Goal: Find specific page/section: Find specific page/section

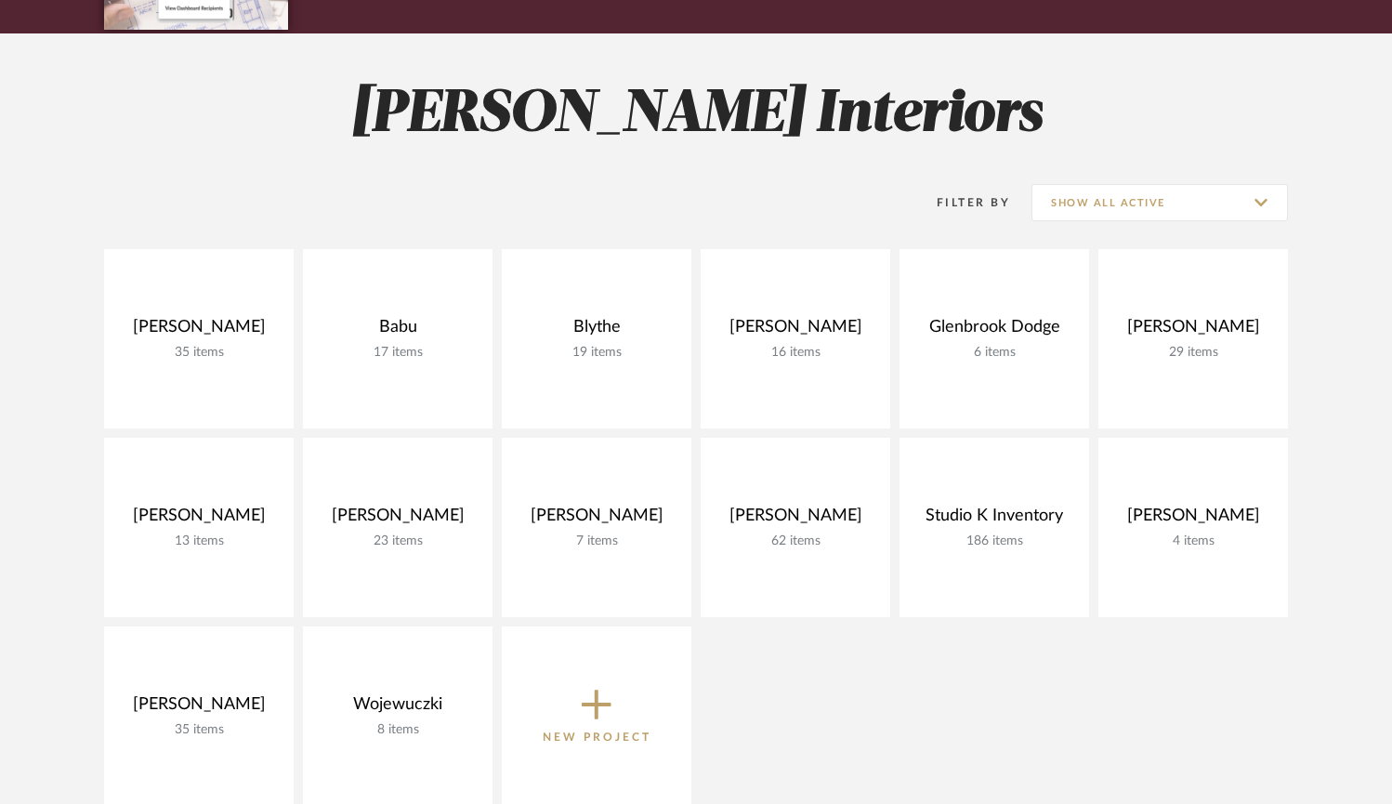
scroll to position [212, 0]
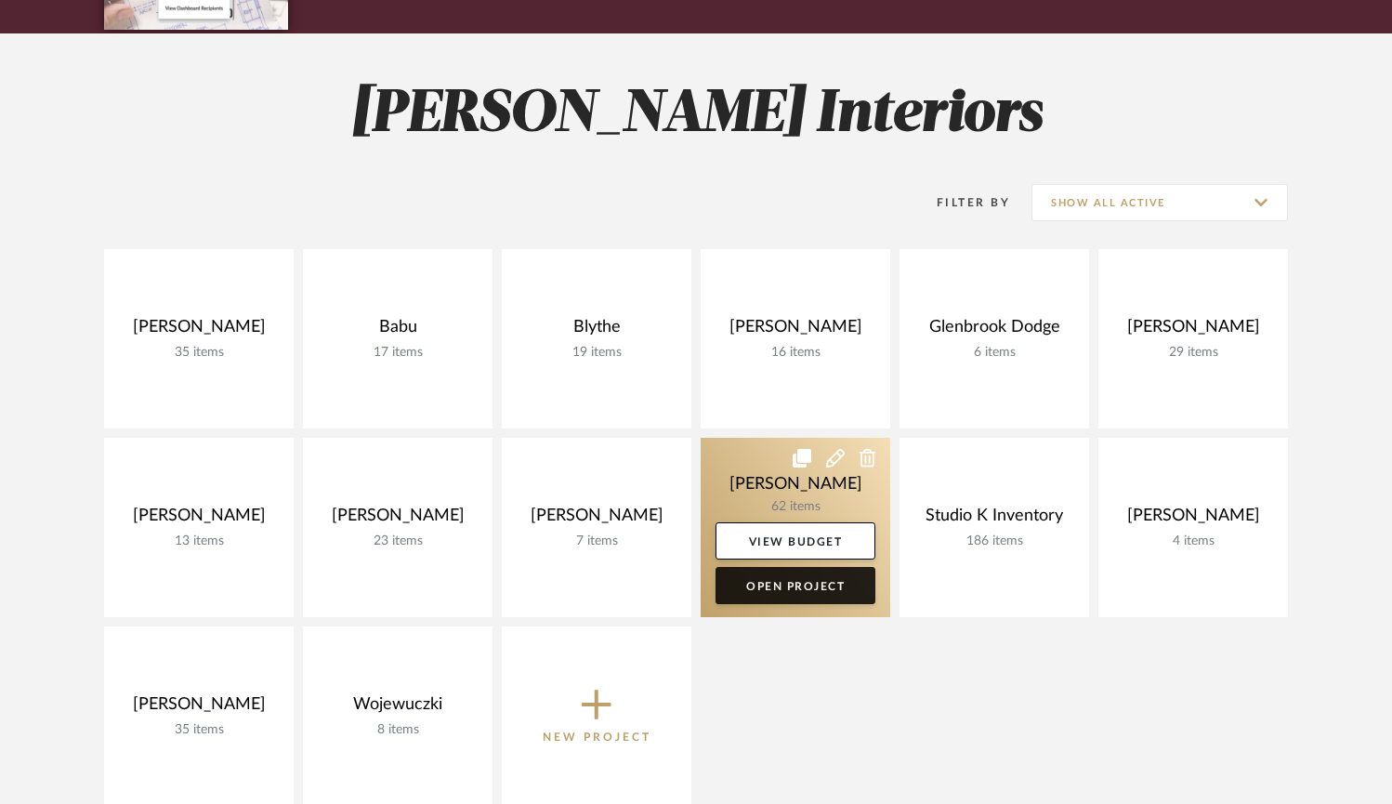
click at [799, 585] on link "Open Project" at bounding box center [796, 585] width 160 height 37
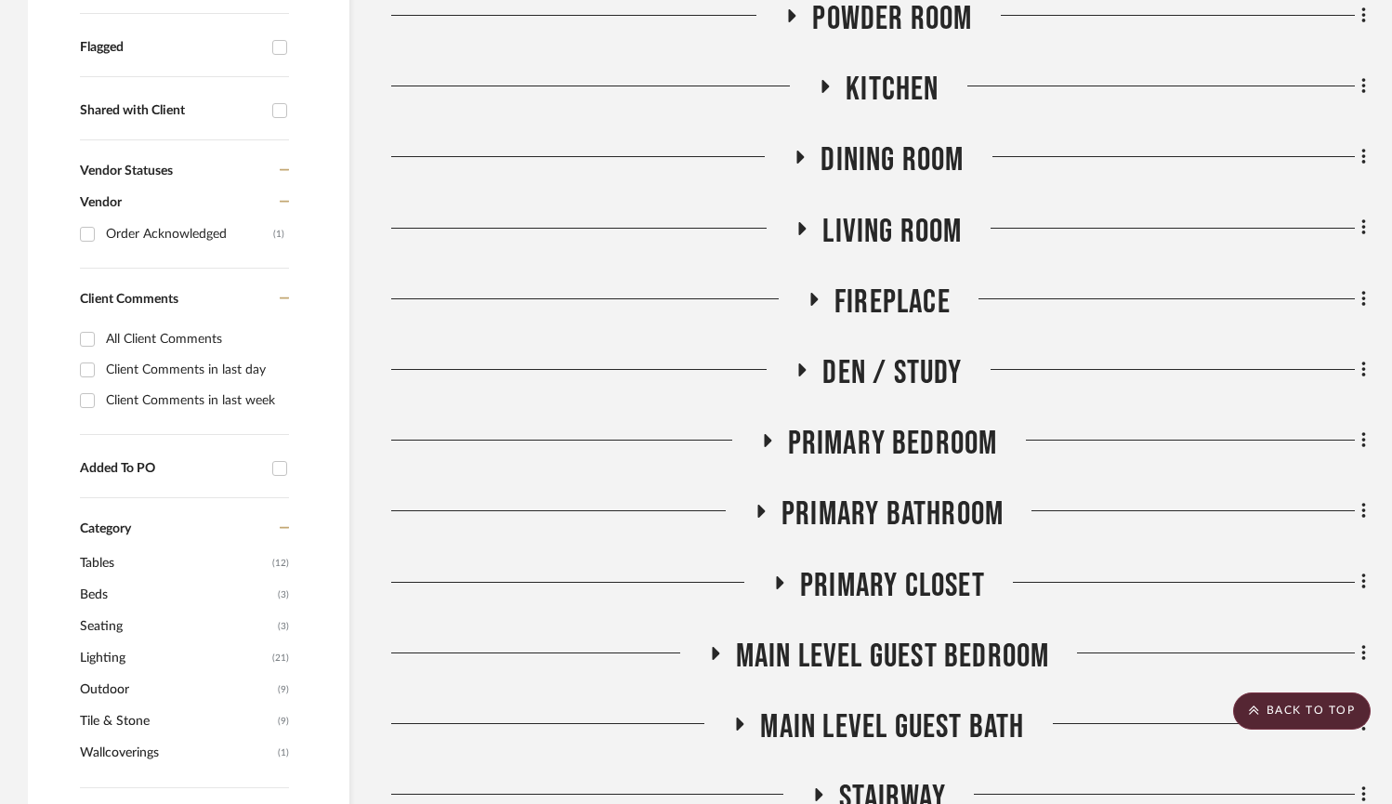
scroll to position [650, 0]
click at [762, 509] on icon at bounding box center [760, 511] width 7 height 13
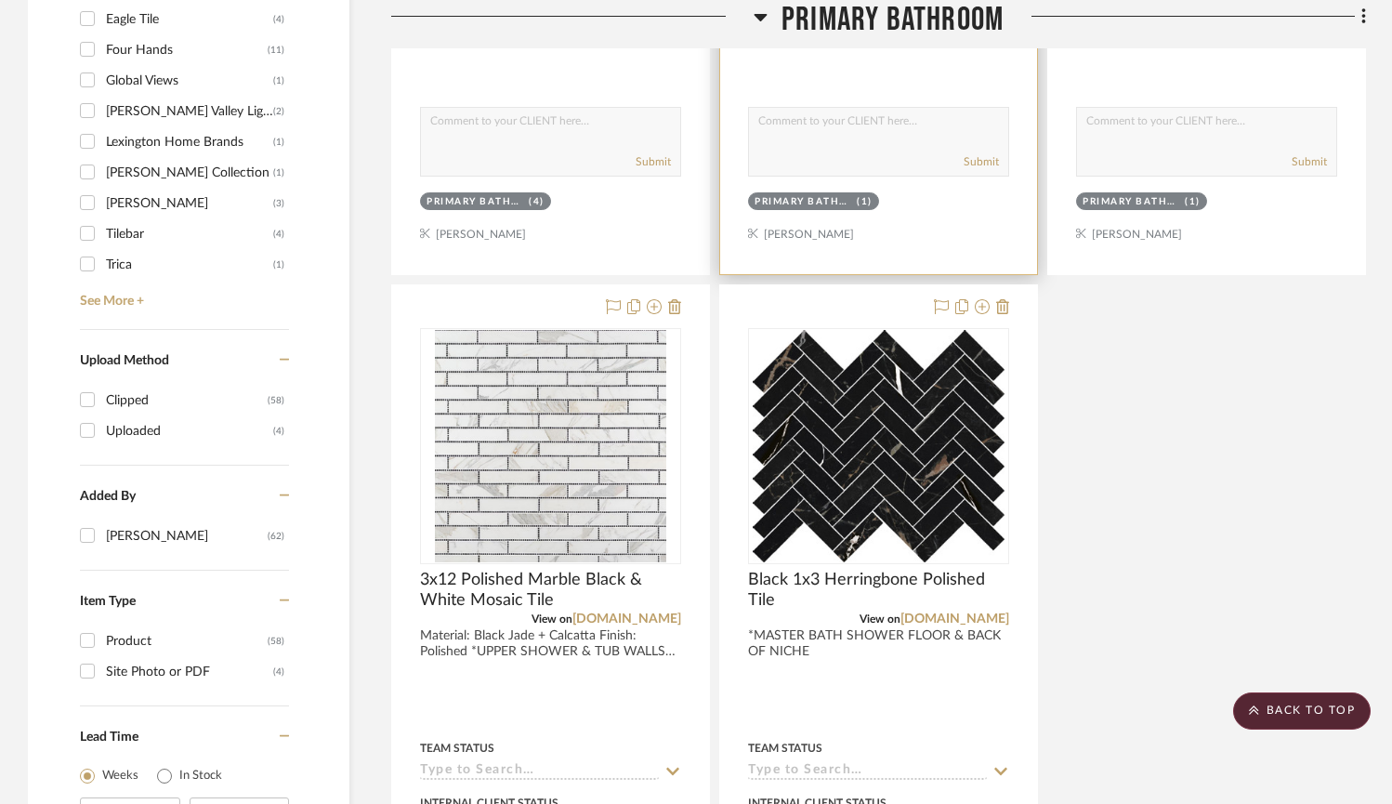
scroll to position [1779, 0]
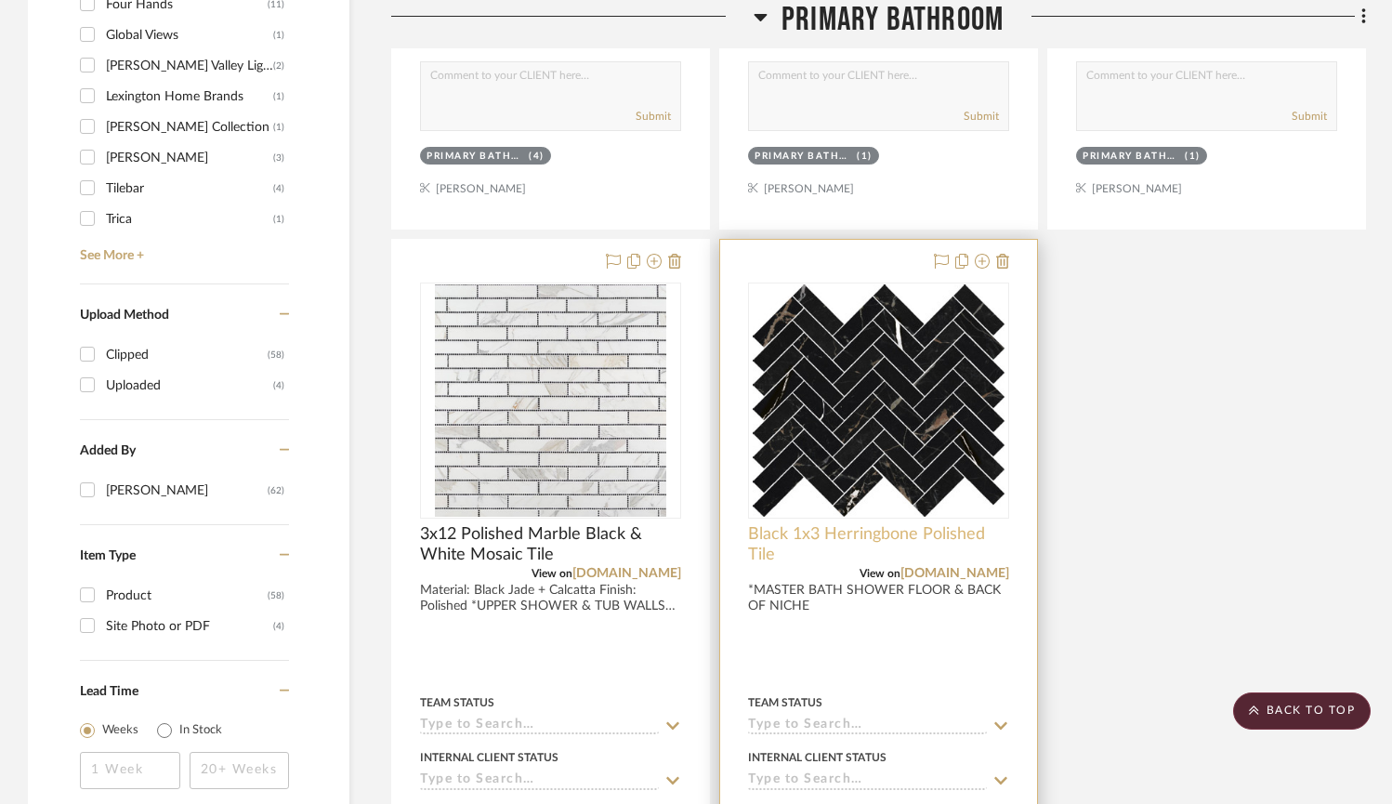
click at [911, 528] on span "Black 1x3 Herringbone Polished Tile" at bounding box center [878, 544] width 261 height 41
click at [909, 468] on img "0" at bounding box center [879, 400] width 253 height 232
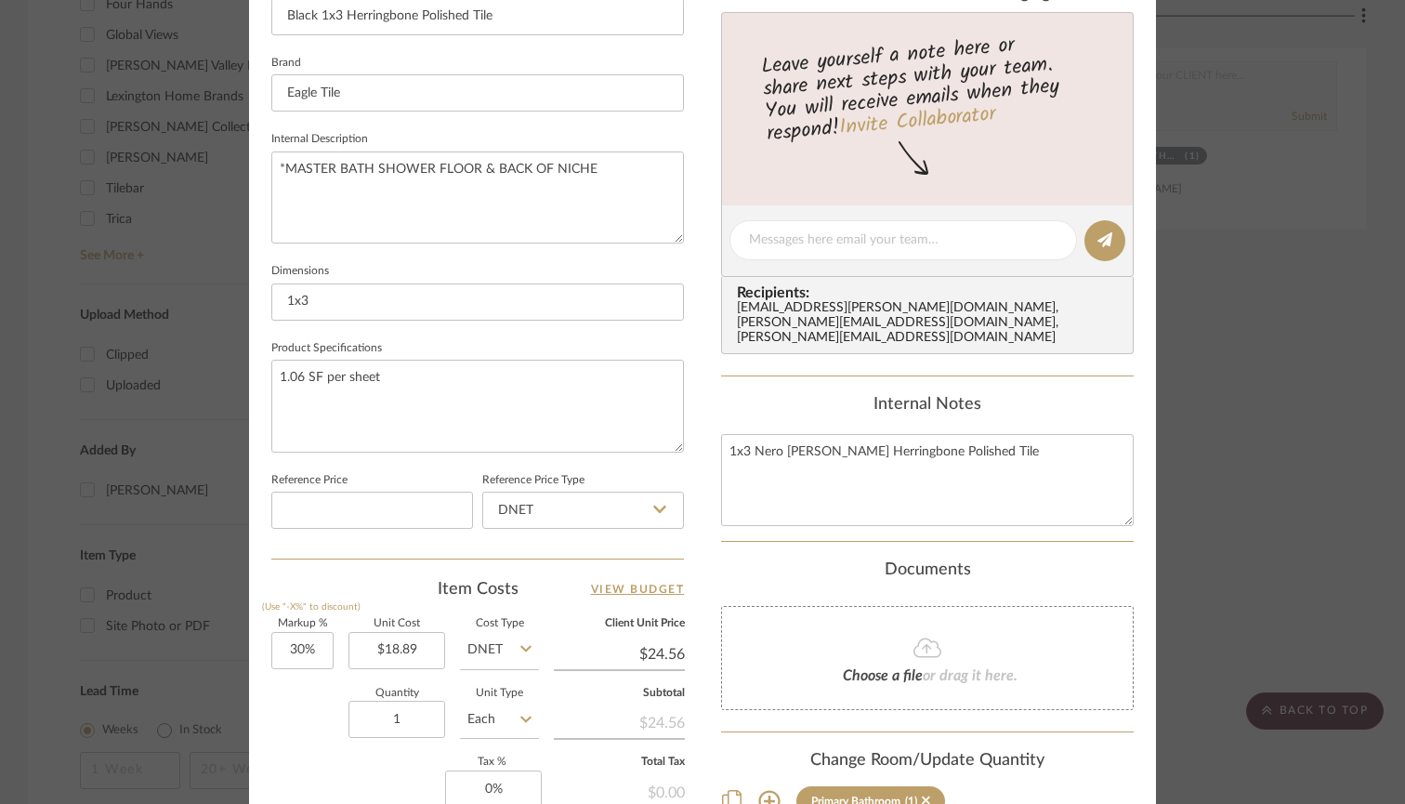
scroll to position [704, 0]
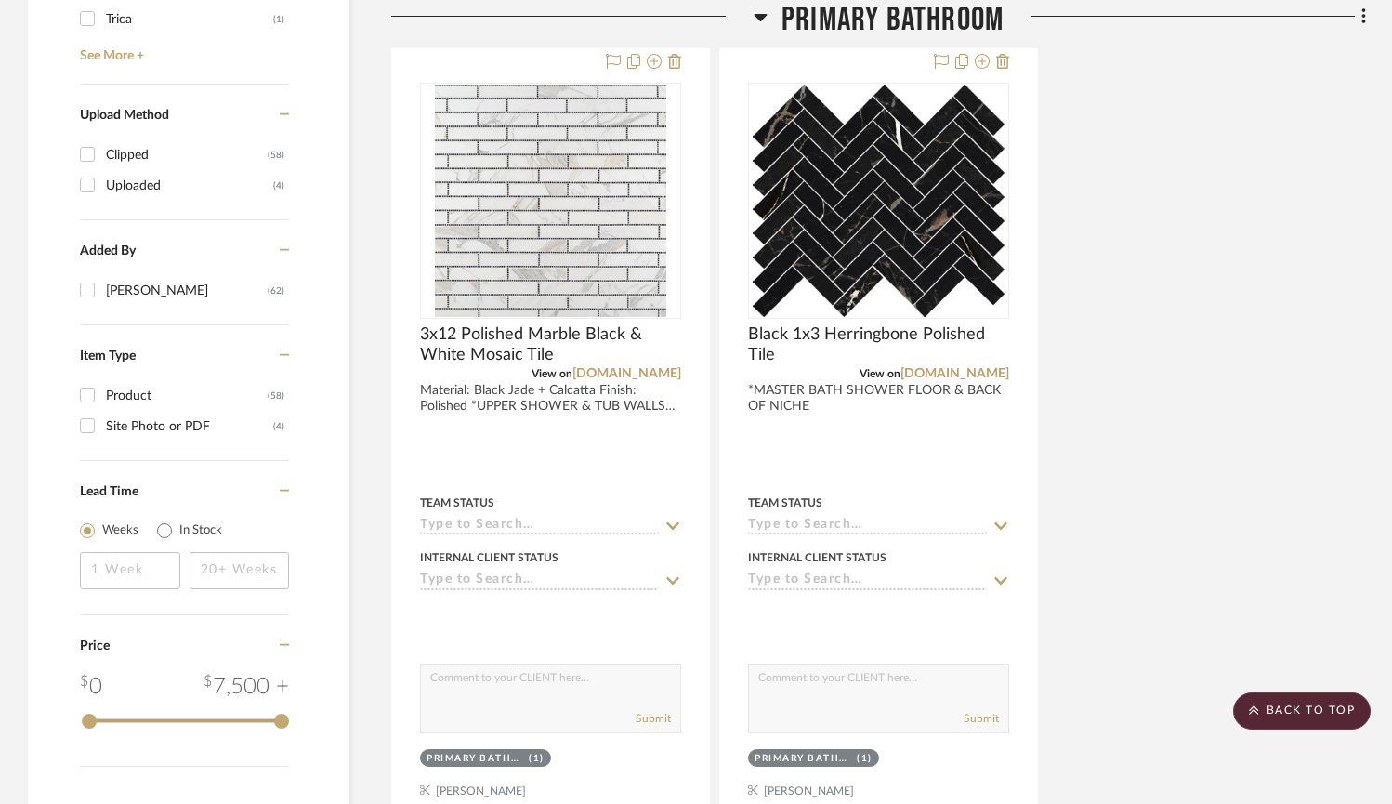
scroll to position [1988, 0]
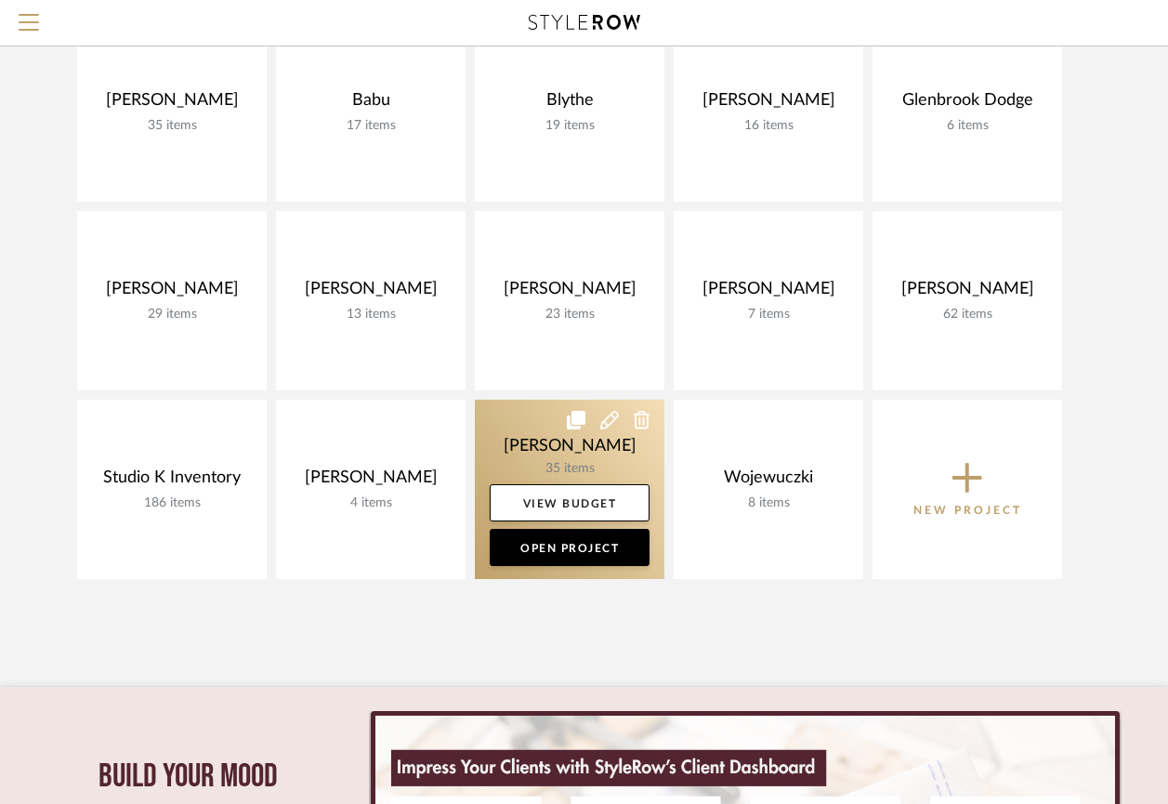
scroll to position [244, 0]
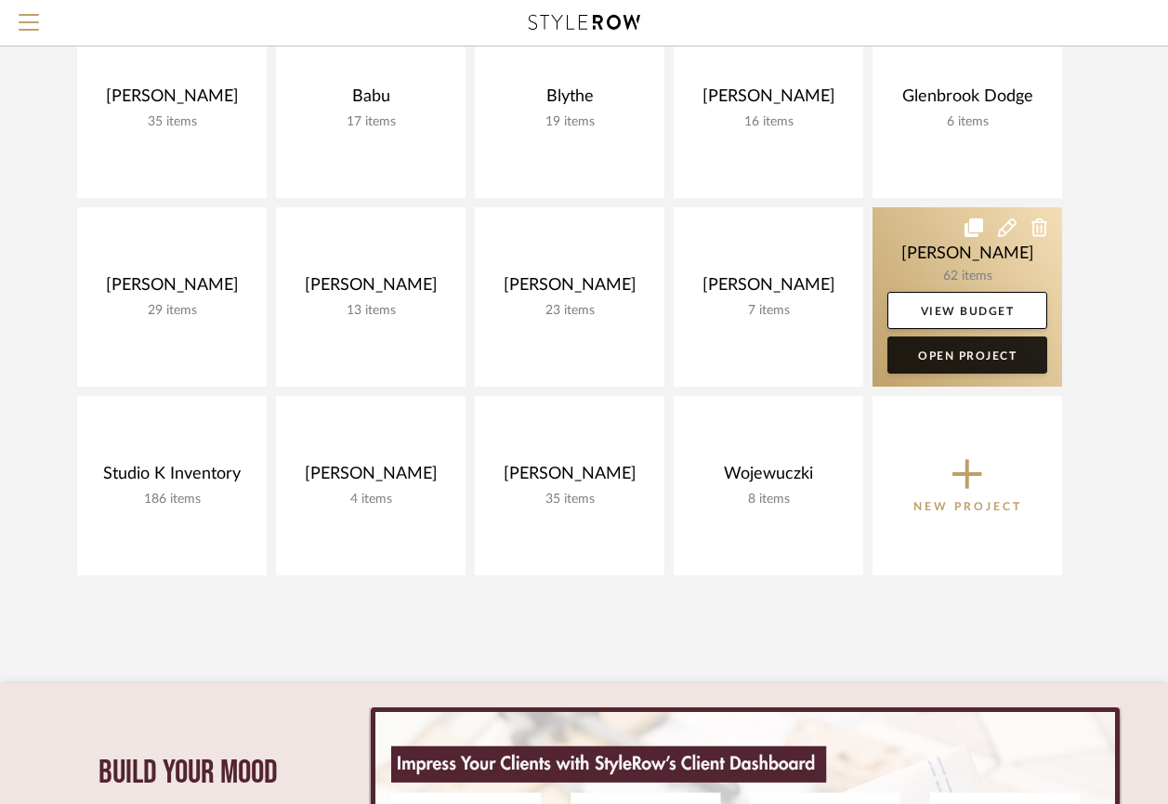
click at [965, 354] on link "Open Project" at bounding box center [968, 354] width 160 height 37
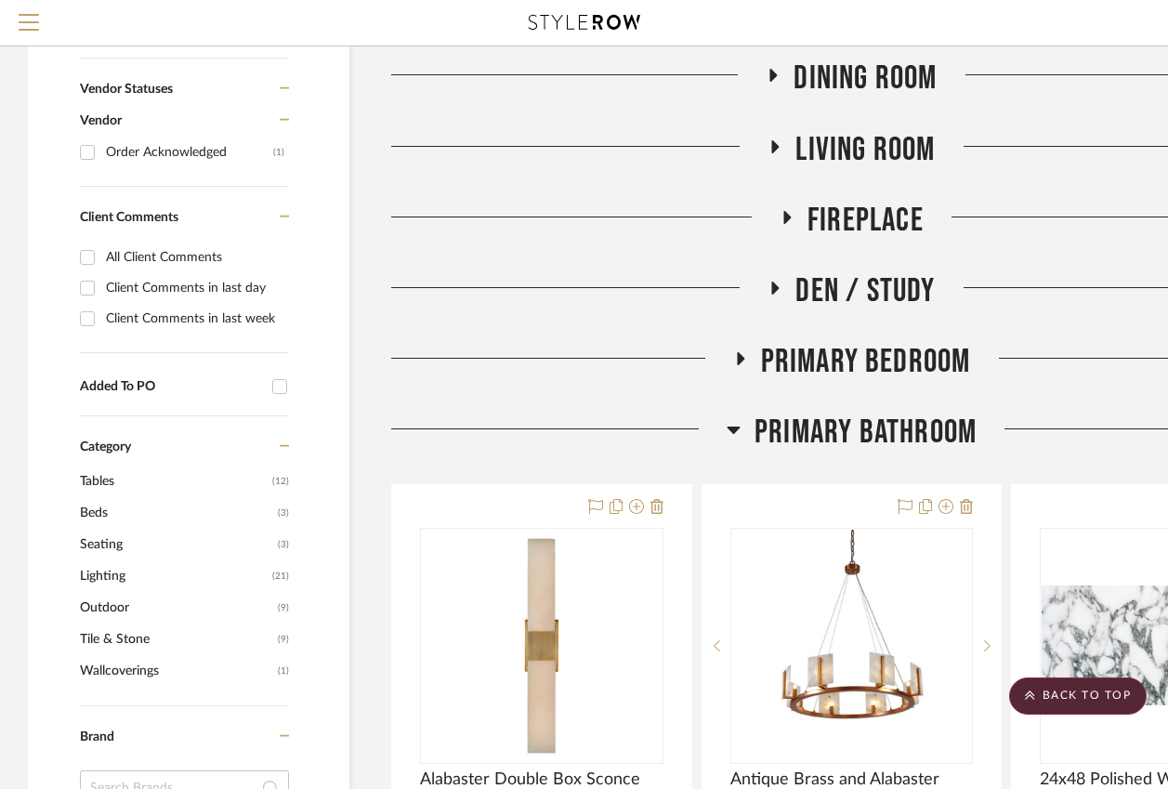
scroll to position [651, 0]
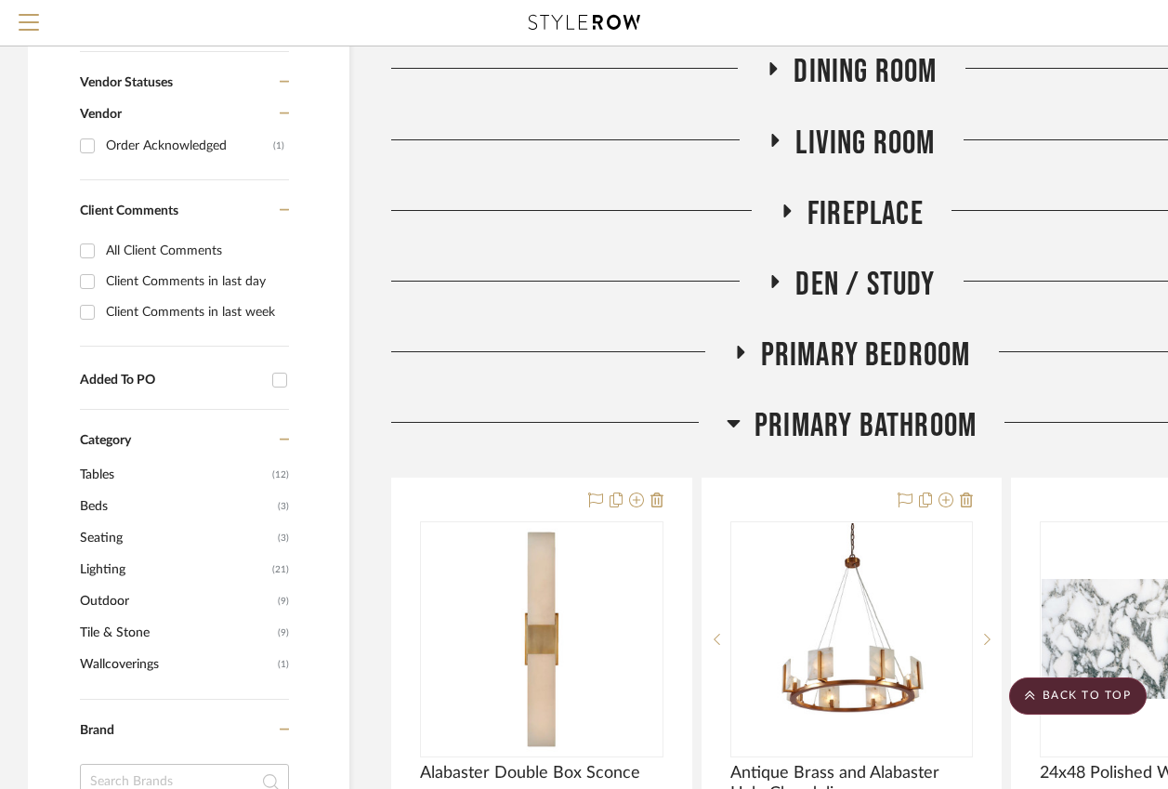
click at [740, 417] on icon at bounding box center [734, 423] width 14 height 22
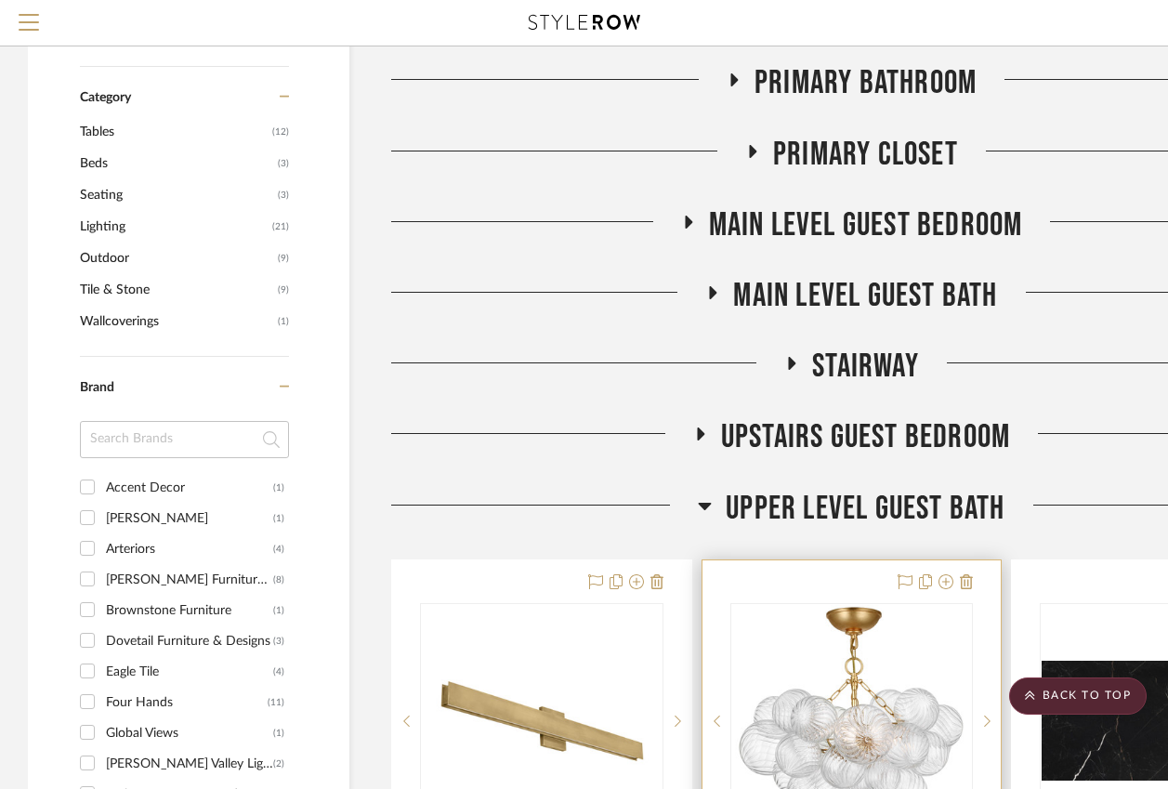
scroll to position [954, 0]
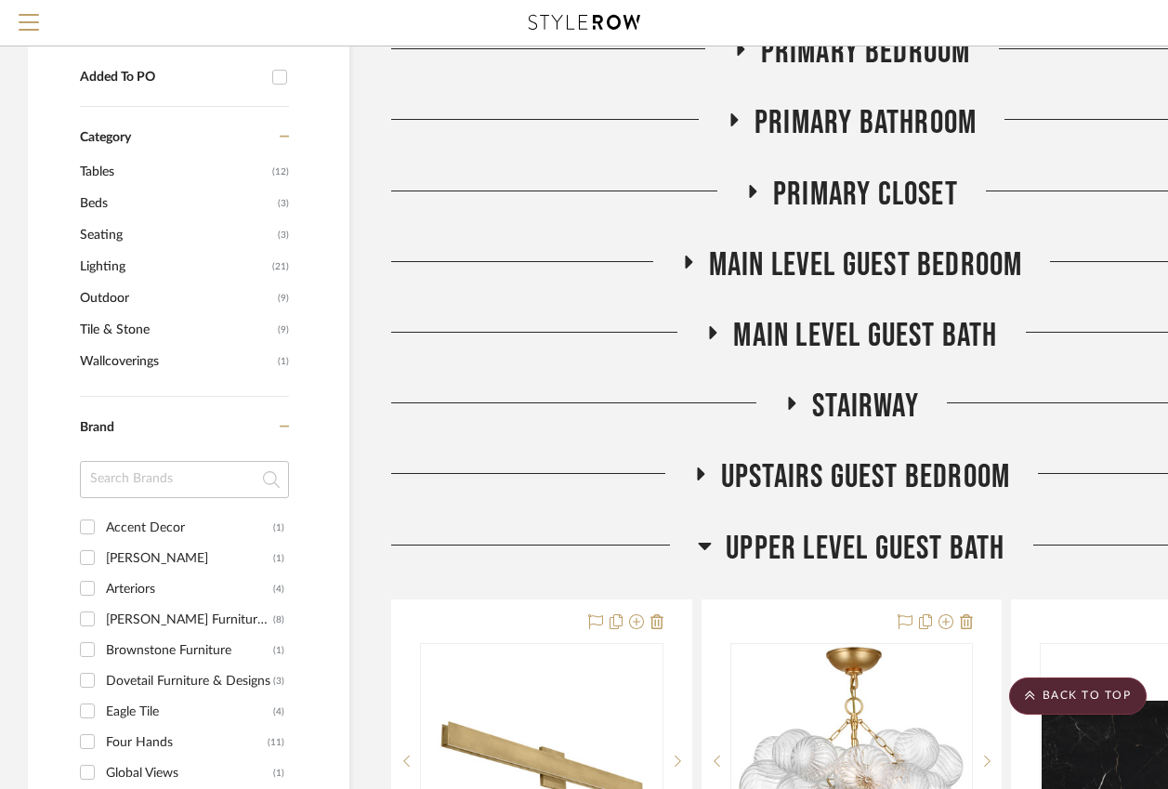
click at [710, 328] on icon at bounding box center [713, 332] width 7 height 13
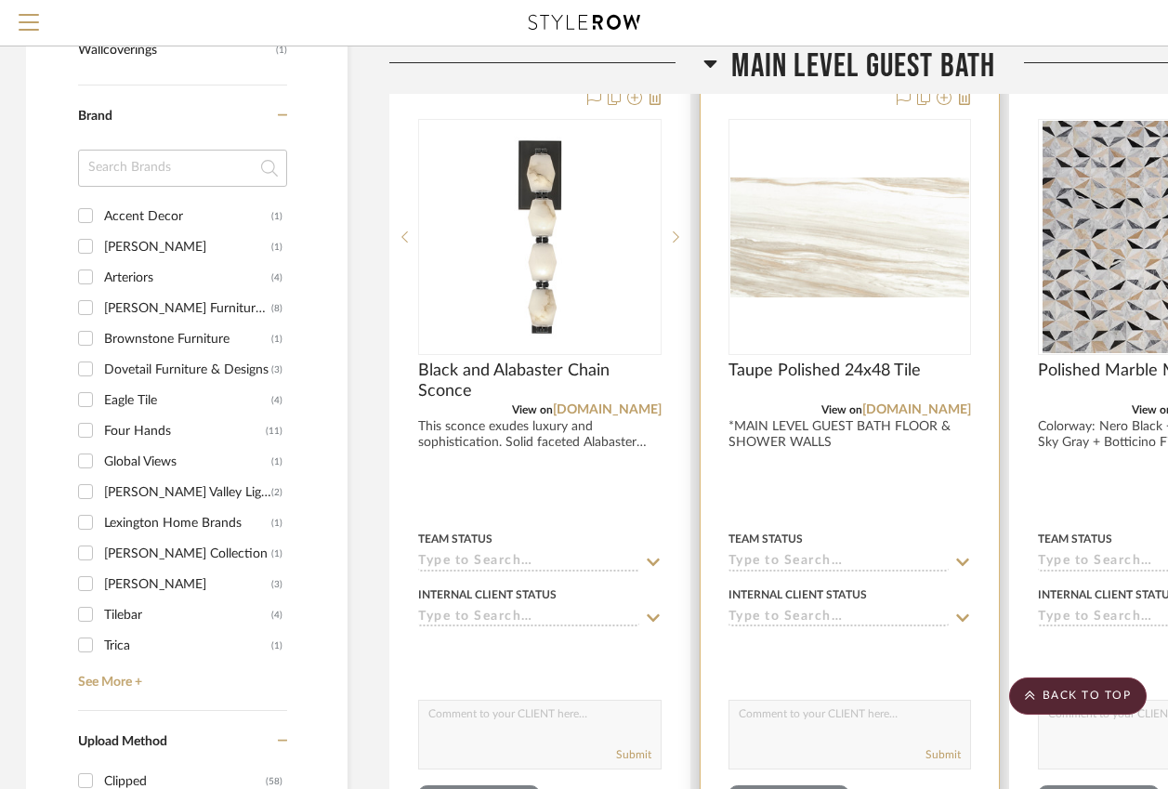
scroll to position [1249, 2]
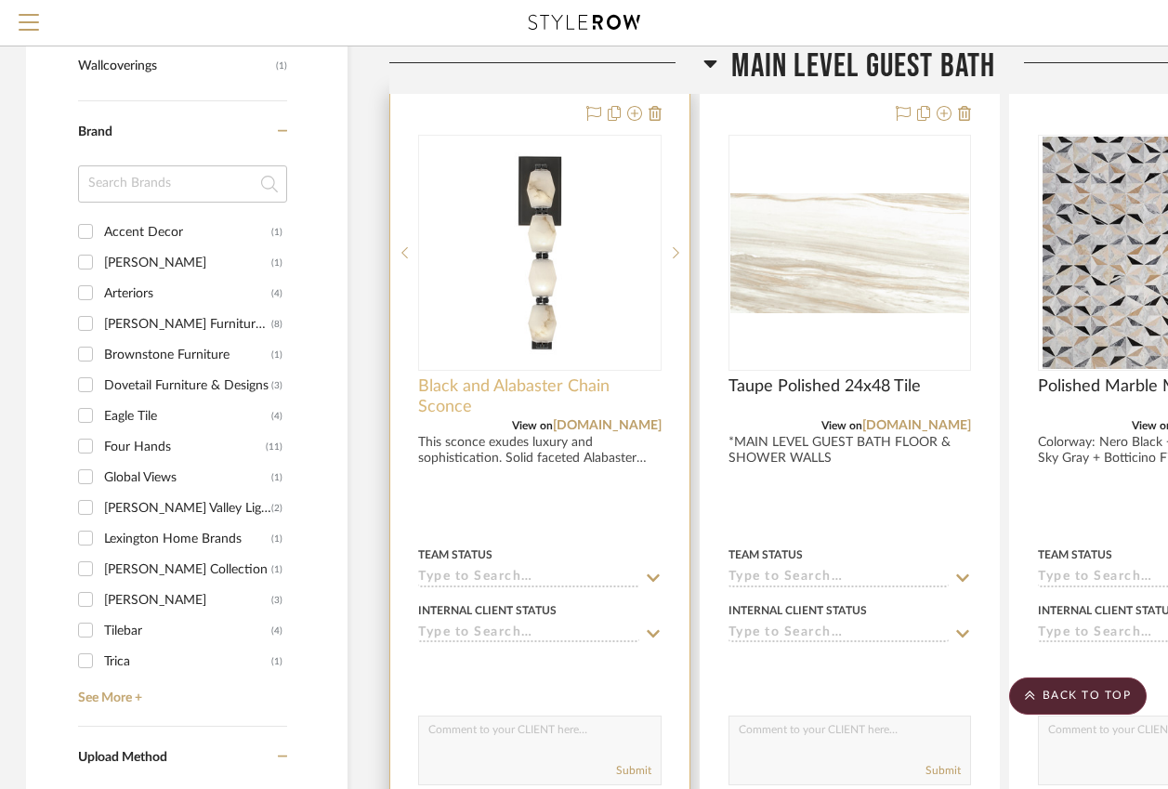
click at [493, 377] on span "Black and Alabaster Chain Sconce" at bounding box center [540, 396] width 244 height 41
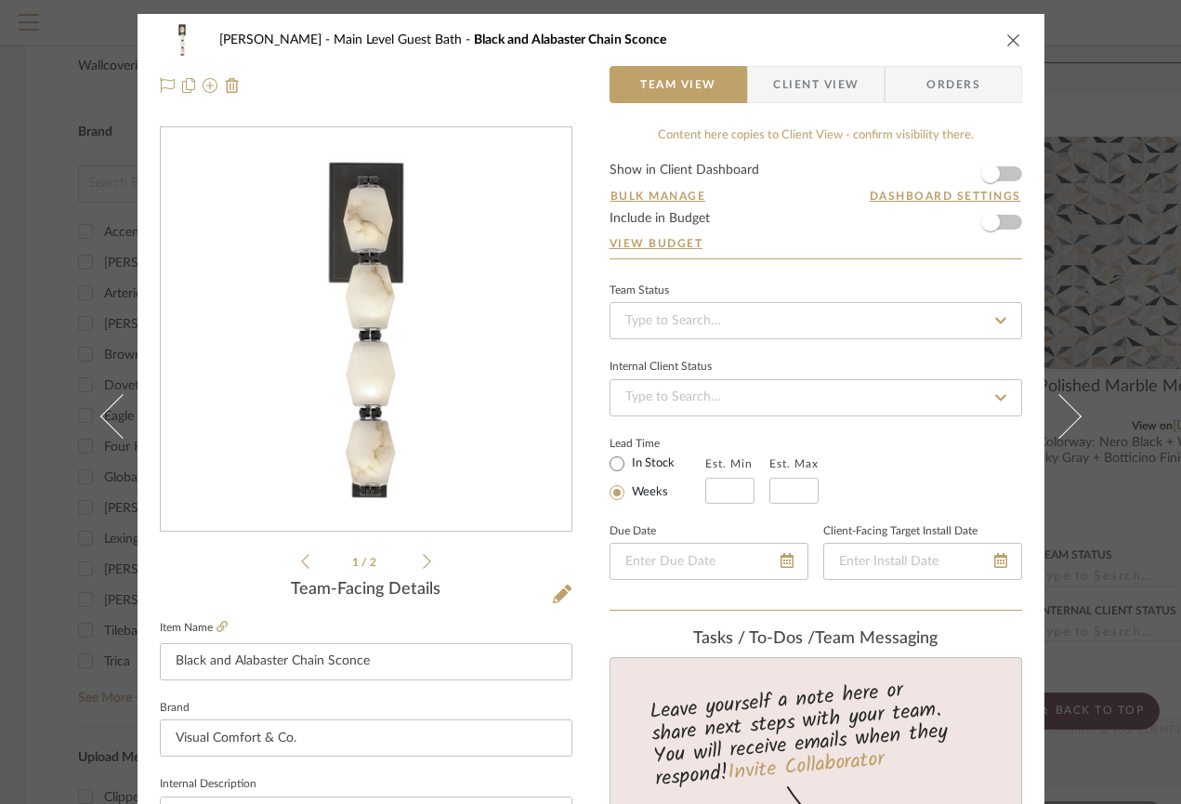
scroll to position [0, 0]
click at [423, 561] on icon at bounding box center [427, 561] width 8 height 17
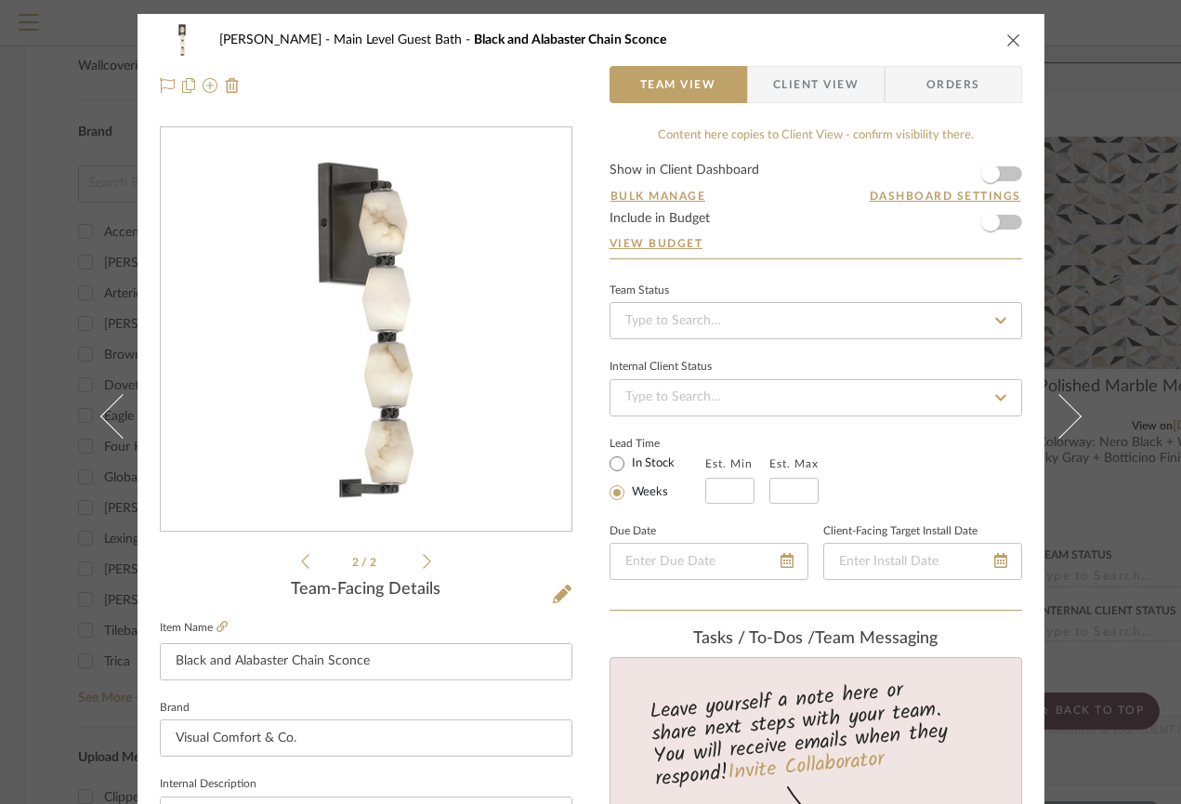
click at [301, 561] on icon at bounding box center [305, 561] width 8 height 17
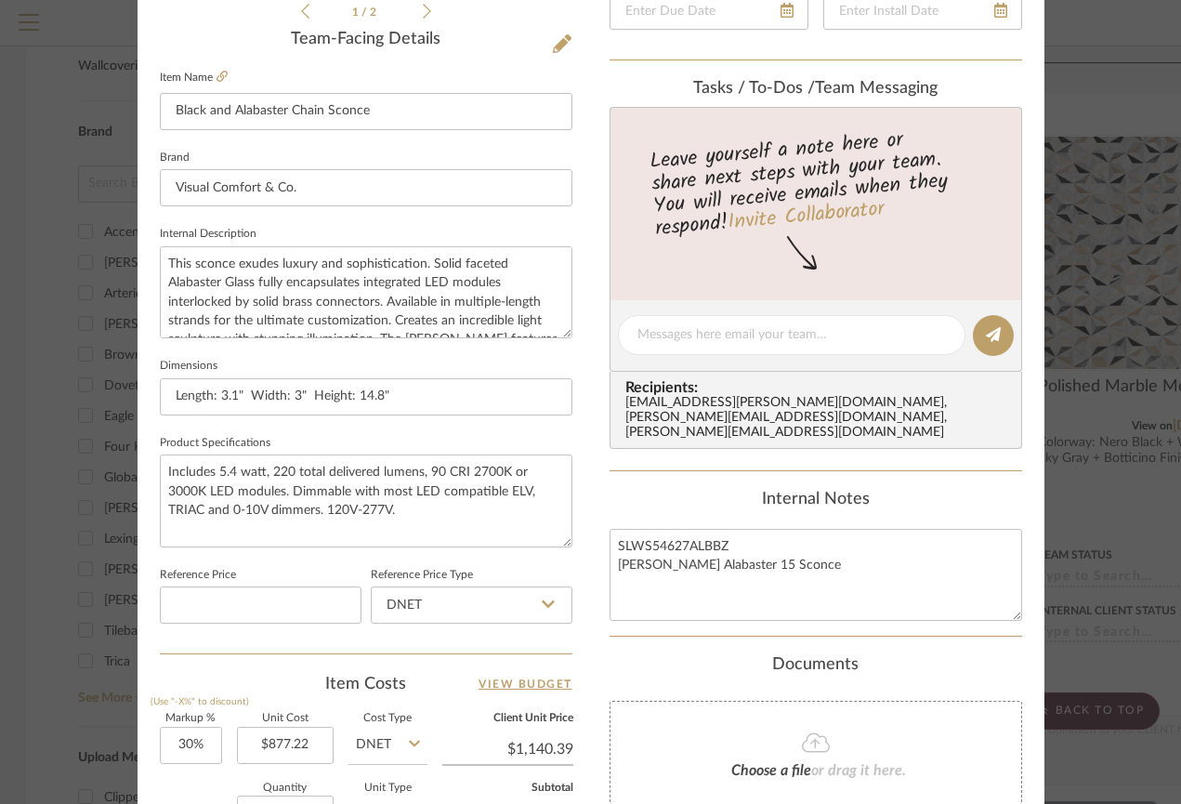
scroll to position [546, 0]
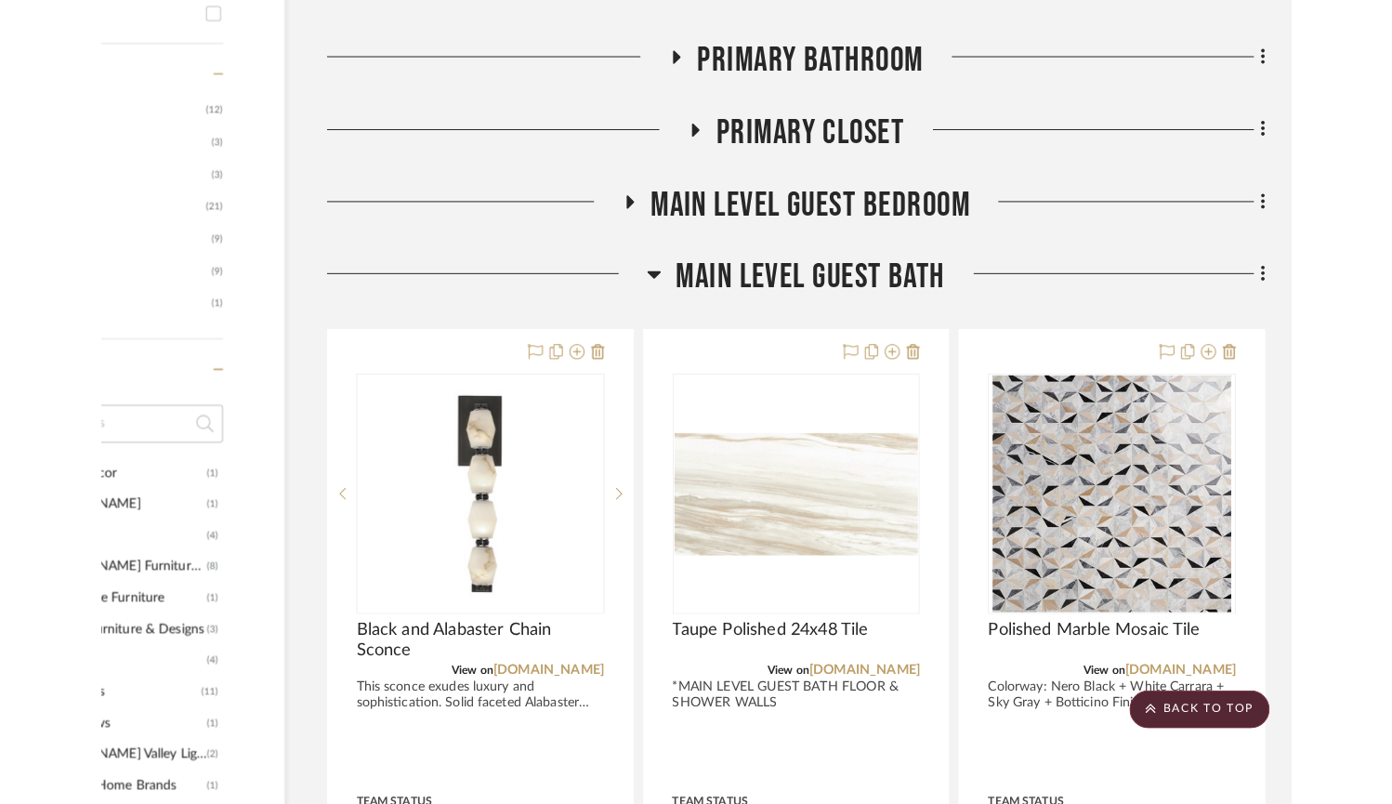
scroll to position [1105, 0]
